Goal: Task Accomplishment & Management: Use online tool/utility

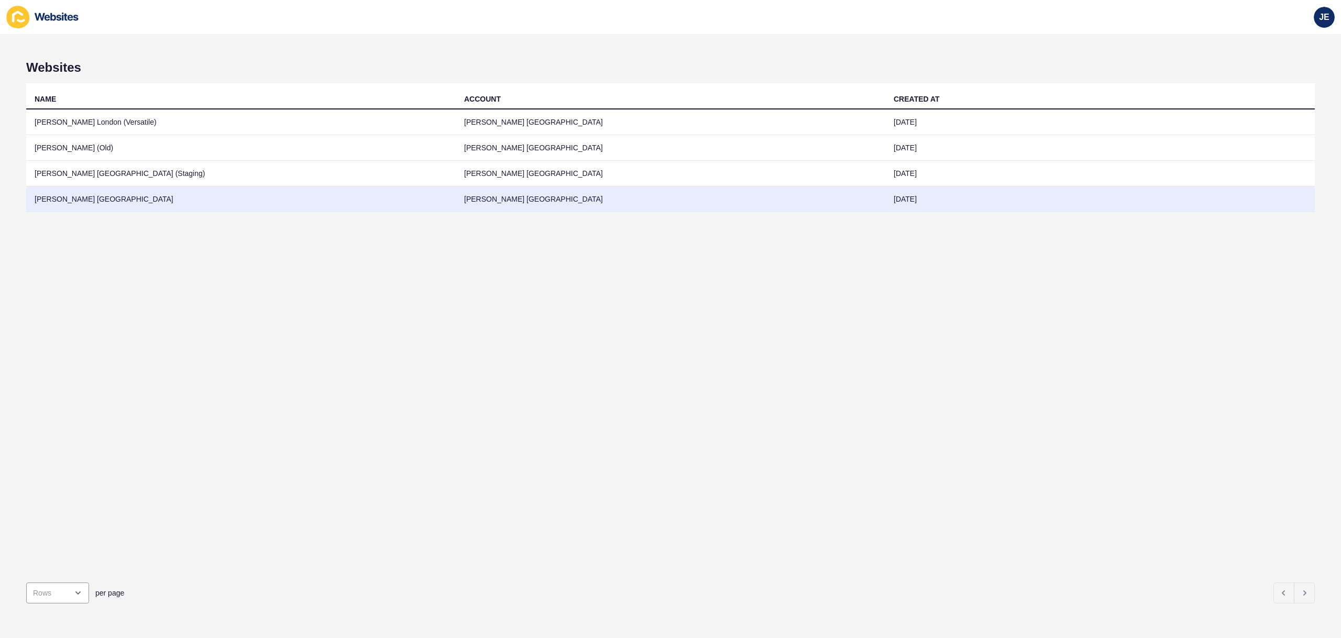
click at [644, 206] on td "[PERSON_NAME] [GEOGRAPHIC_DATA]" at bounding box center [670, 199] width 429 height 26
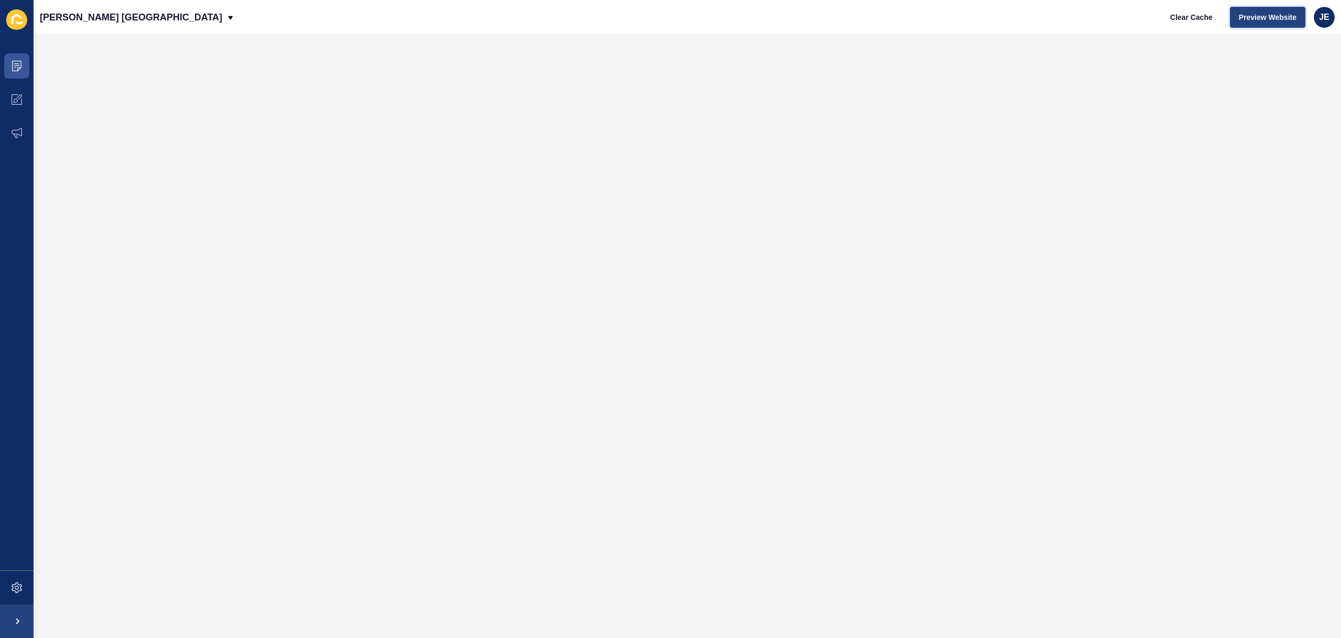
click at [1279, 17] on span "Preview Website" at bounding box center [1268, 17] width 58 height 10
click at [23, 593] on span at bounding box center [17, 588] width 34 height 34
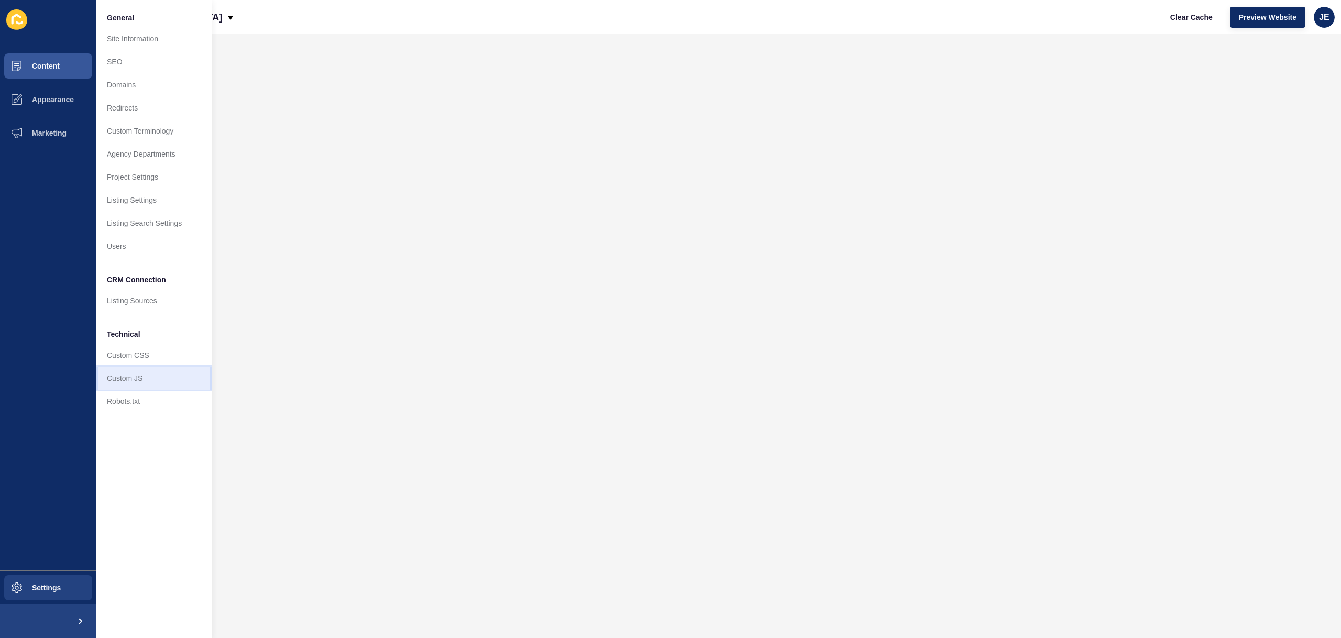
click at [131, 380] on link "Custom JS" at bounding box center [153, 378] width 115 height 23
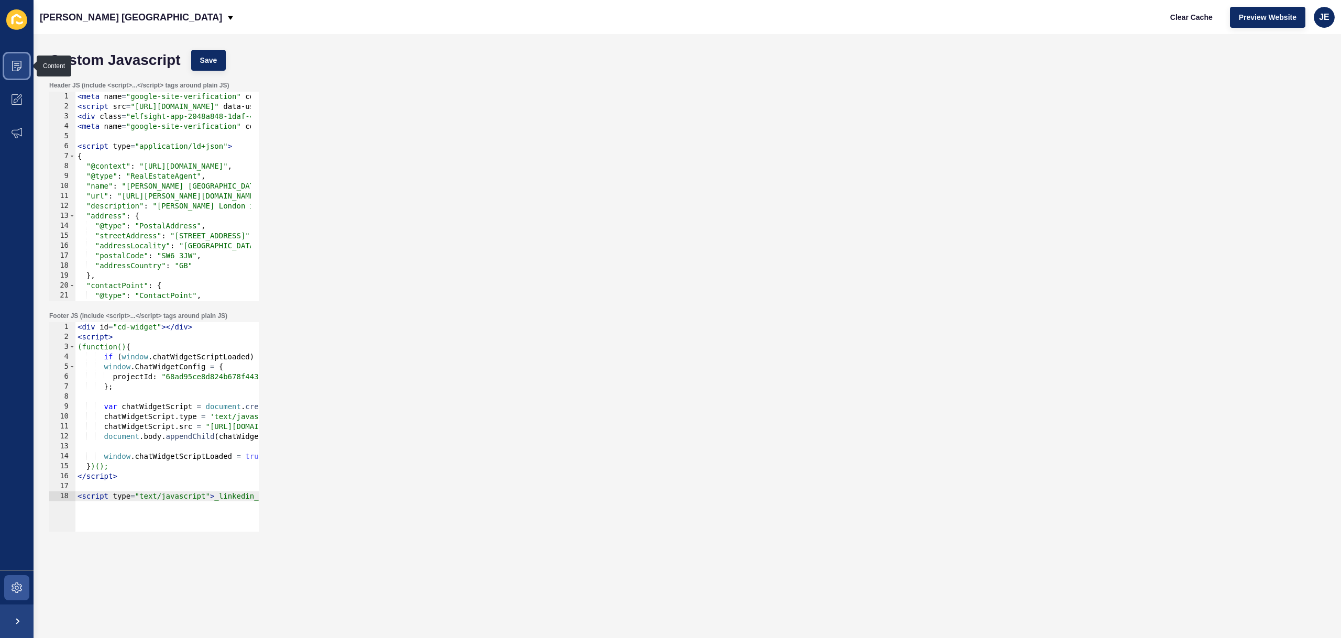
click at [10, 73] on span at bounding box center [17, 66] width 34 height 34
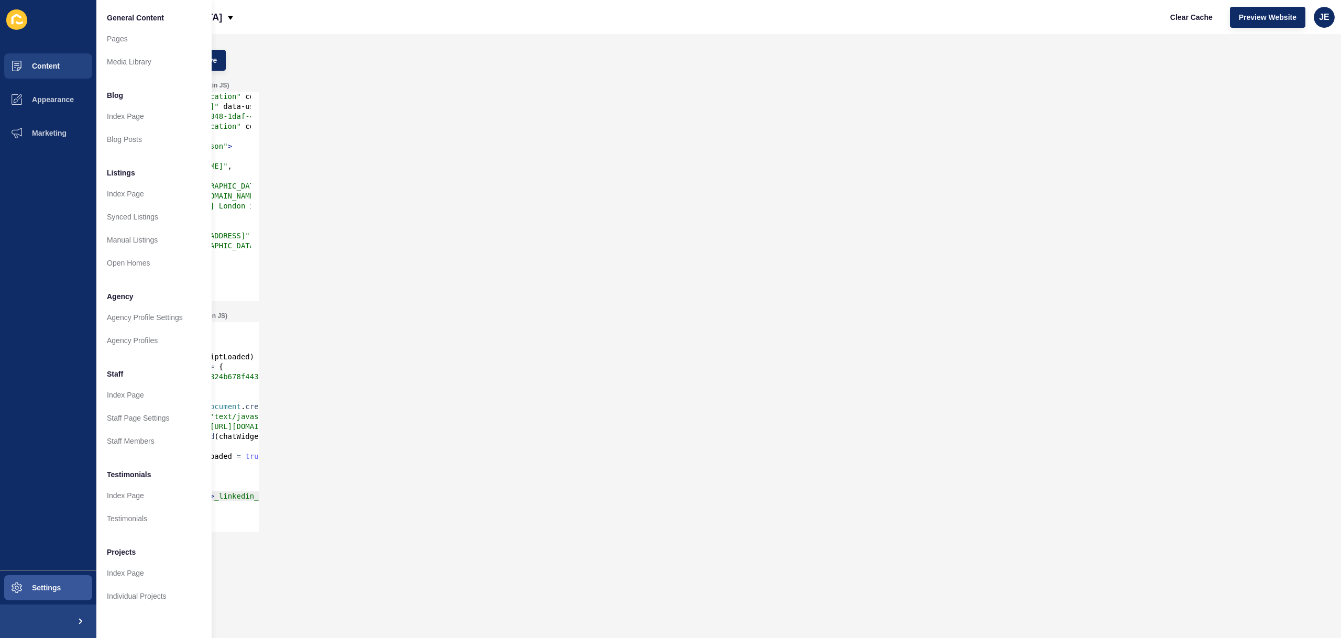
click at [800, 193] on div "Header JS (include <script>...</script> tags around plain JS) 1 2 3 4 5 6 7 8 9…" at bounding box center [687, 191] width 1286 height 230
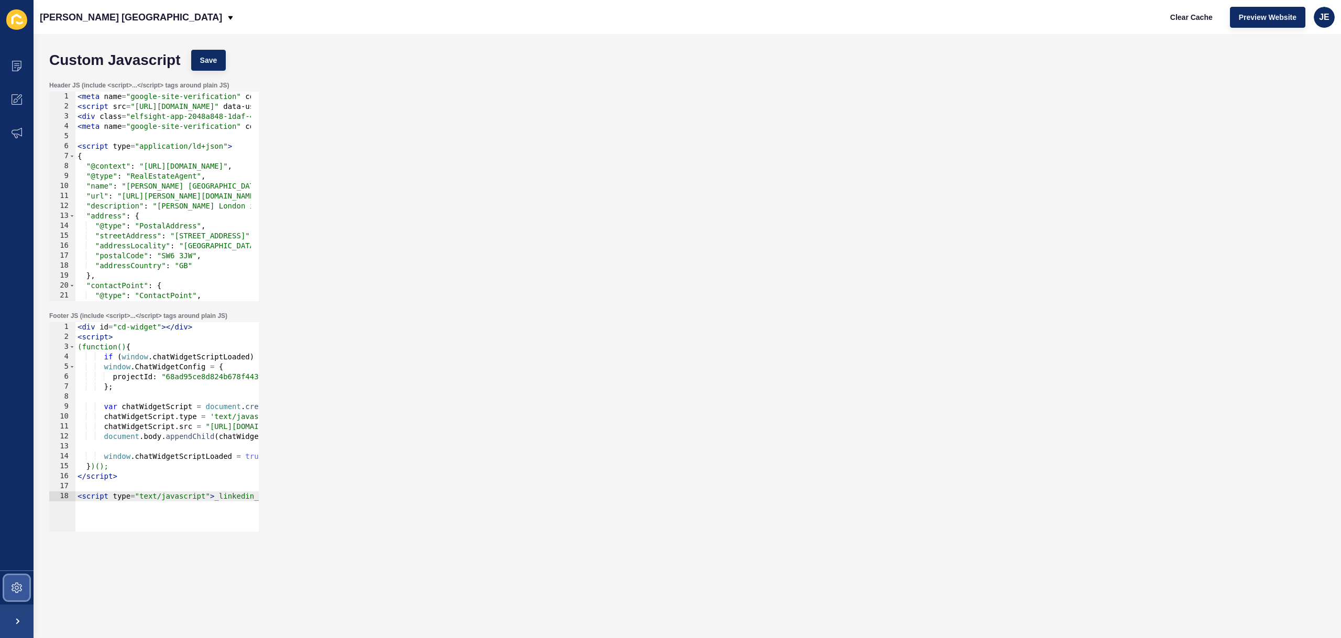
click at [16, 584] on icon at bounding box center [17, 587] width 10 height 10
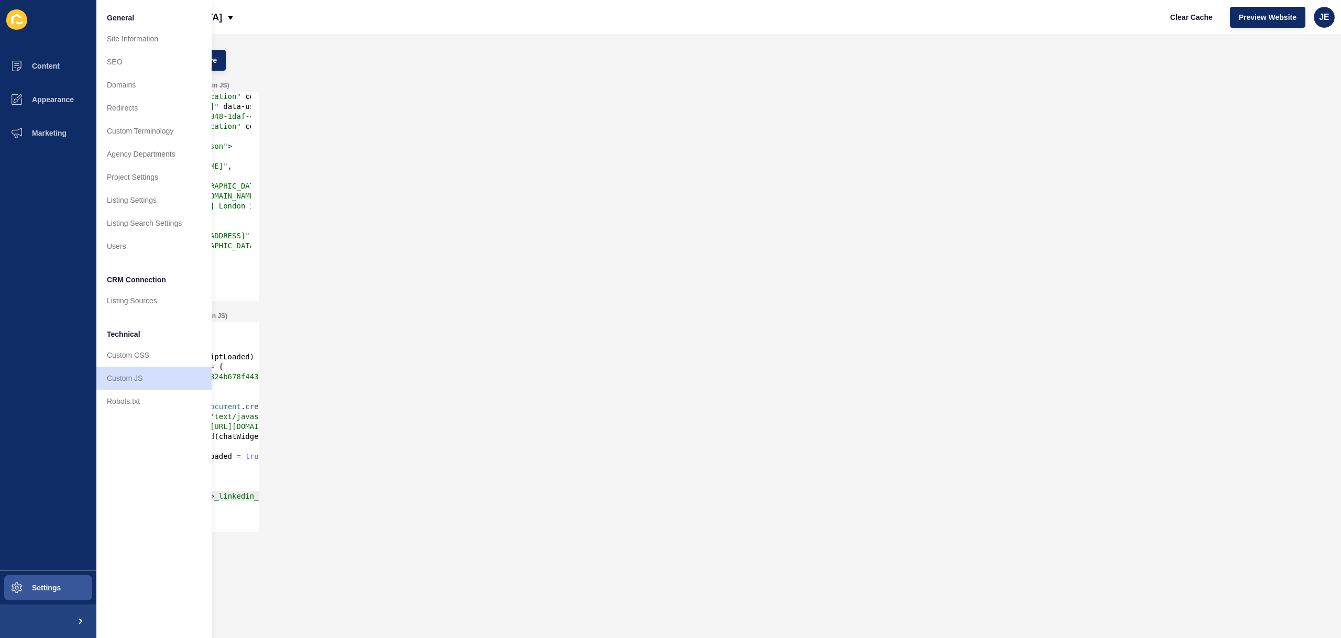
click at [409, 125] on div "Header JS (include <script>...</script> tags around plain JS) 1 2 3 4 5 6 7 8 9…" at bounding box center [687, 191] width 1286 height 230
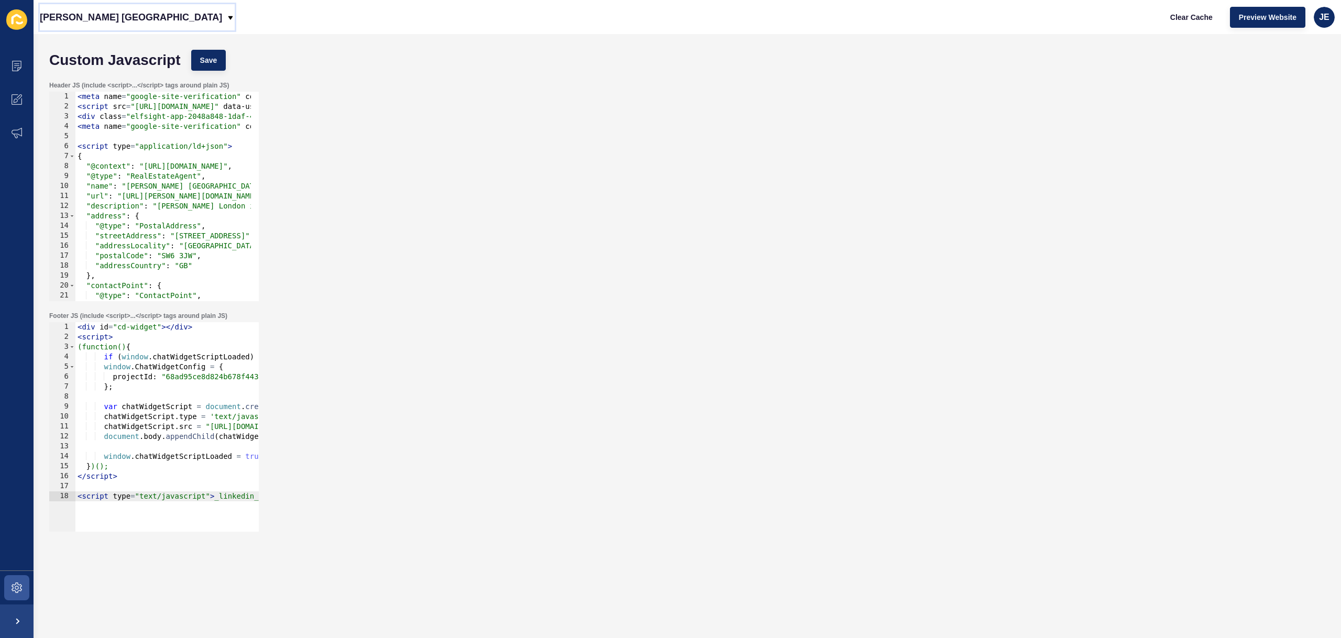
click at [101, 13] on p "[PERSON_NAME] [GEOGRAPHIC_DATA]" at bounding box center [131, 17] width 182 height 26
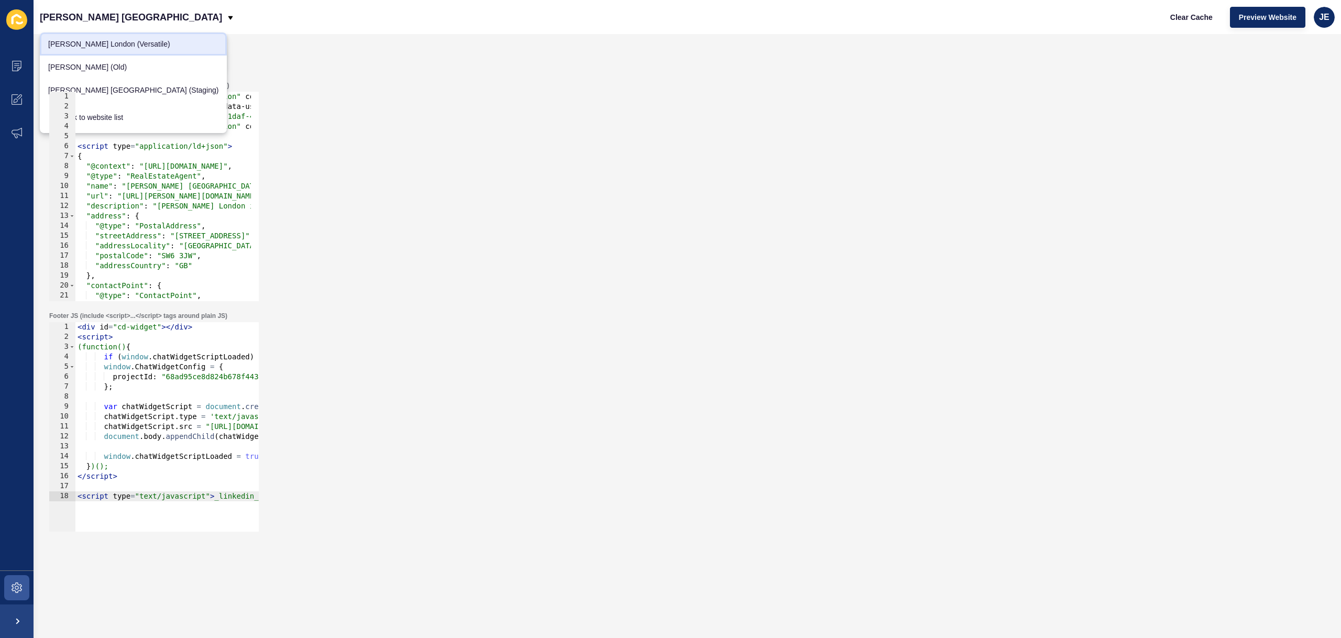
click at [112, 48] on link "[PERSON_NAME] London (Versatile)" at bounding box center [133, 43] width 187 height 23
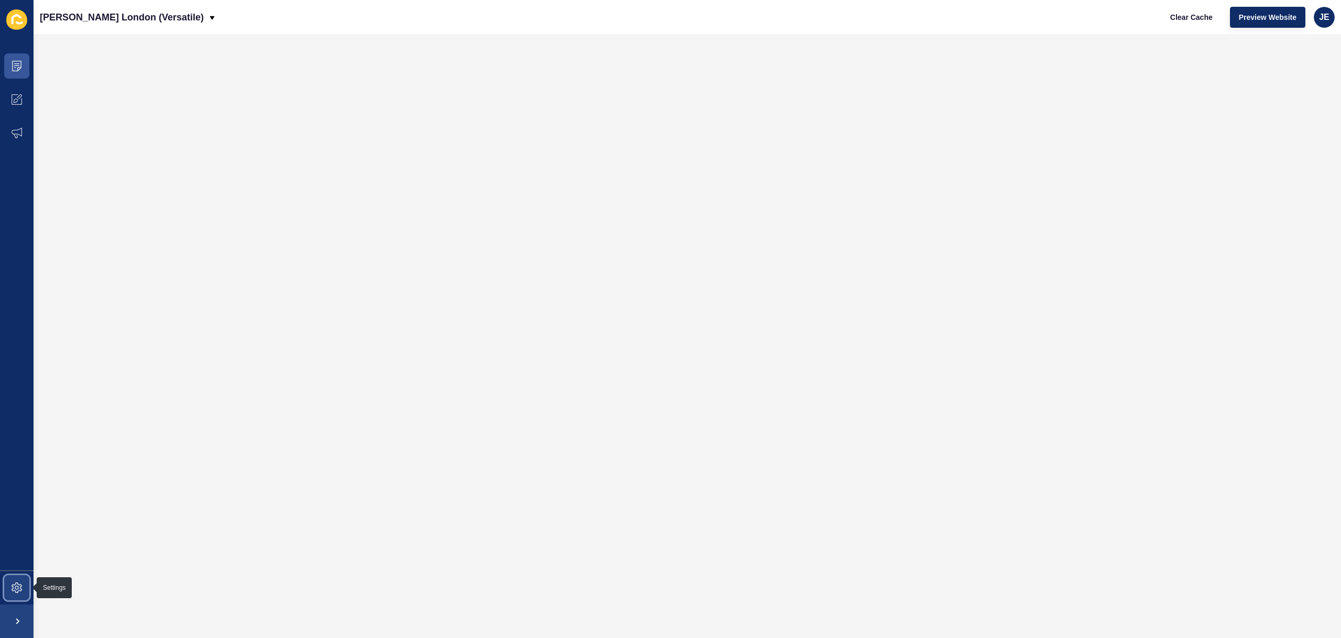
click at [21, 591] on icon at bounding box center [17, 587] width 10 height 10
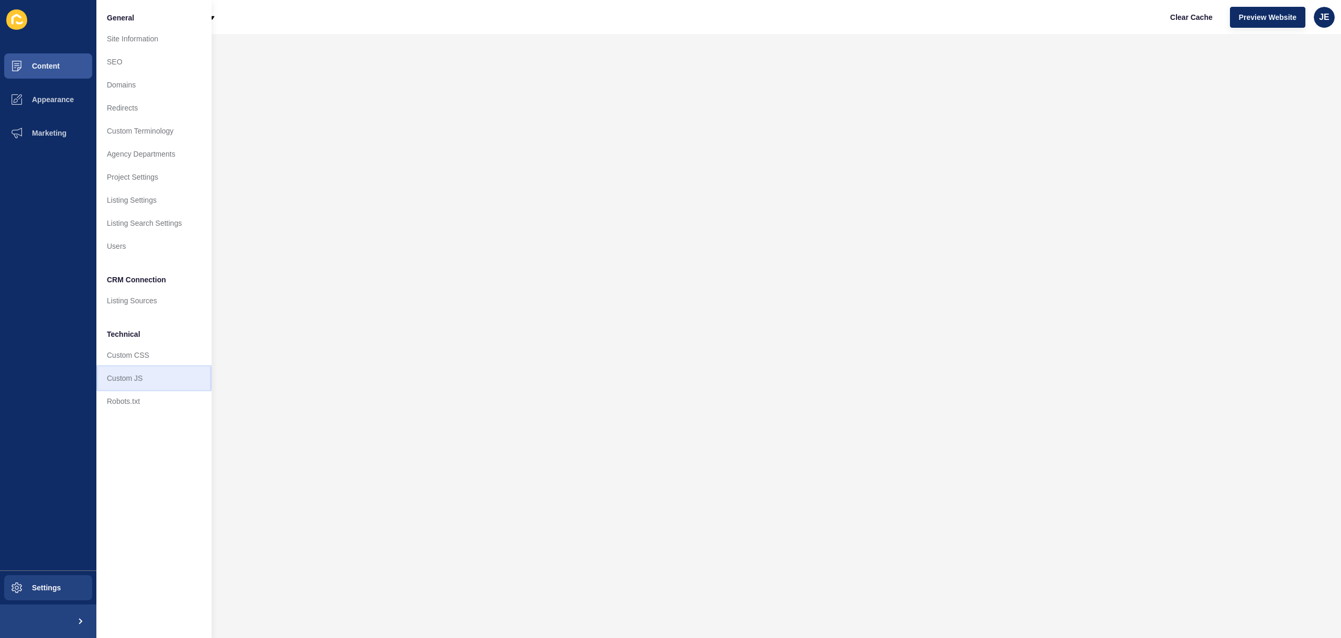
click at [129, 381] on link "Custom JS" at bounding box center [153, 378] width 115 height 23
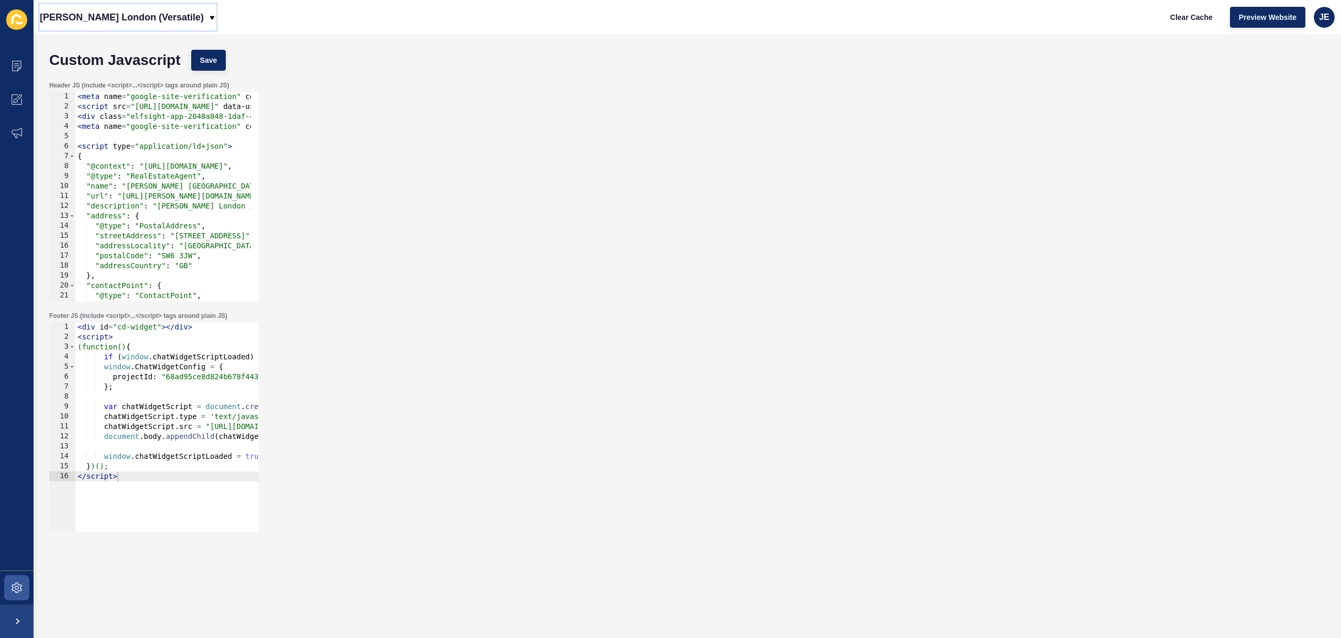
click at [150, 15] on p "[PERSON_NAME] London (Versatile)" at bounding box center [122, 17] width 164 height 26
click at [108, 62] on link "[PERSON_NAME] [GEOGRAPHIC_DATA] (Staging)" at bounding box center [133, 67] width 187 height 23
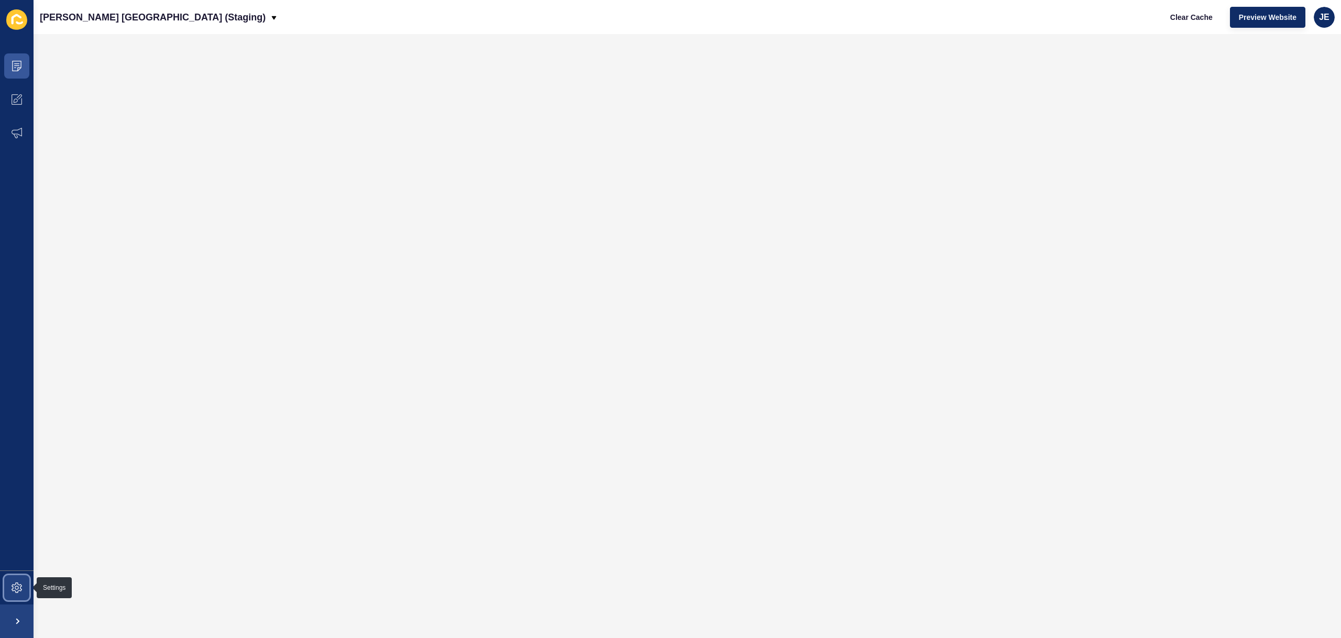
click at [15, 586] on icon at bounding box center [17, 587] width 10 height 10
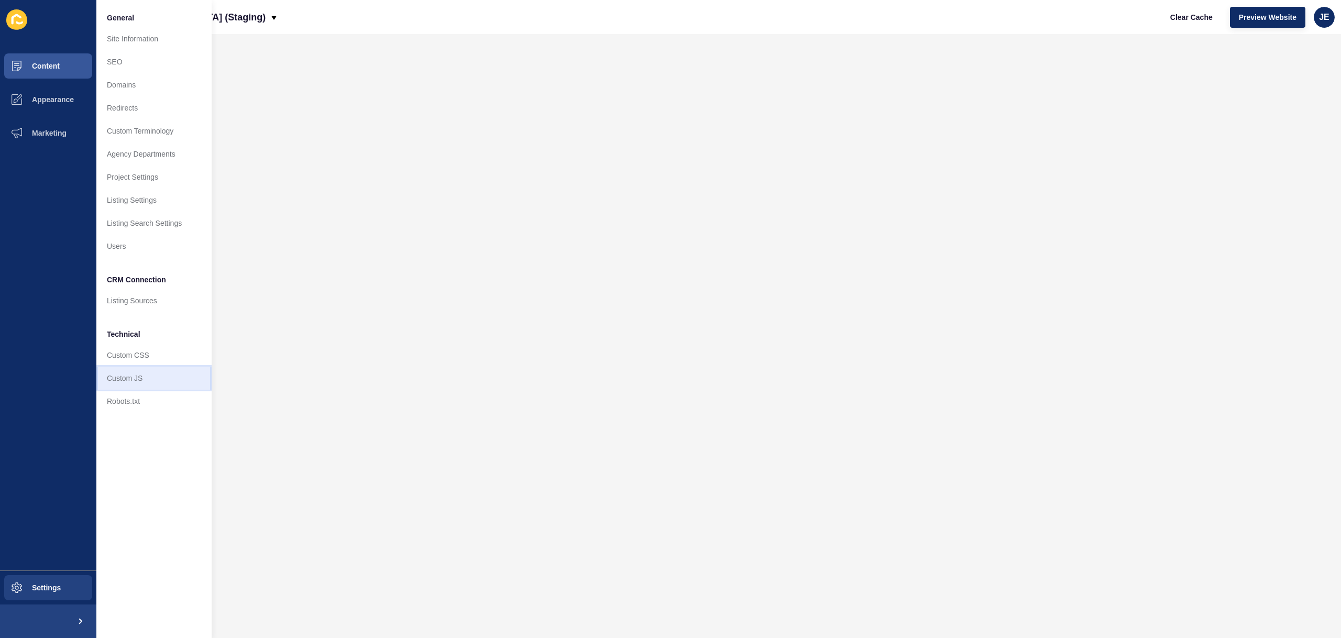
click at [136, 375] on link "Custom JS" at bounding box center [153, 378] width 115 height 23
